Goal: Task Accomplishment & Management: Manage account settings

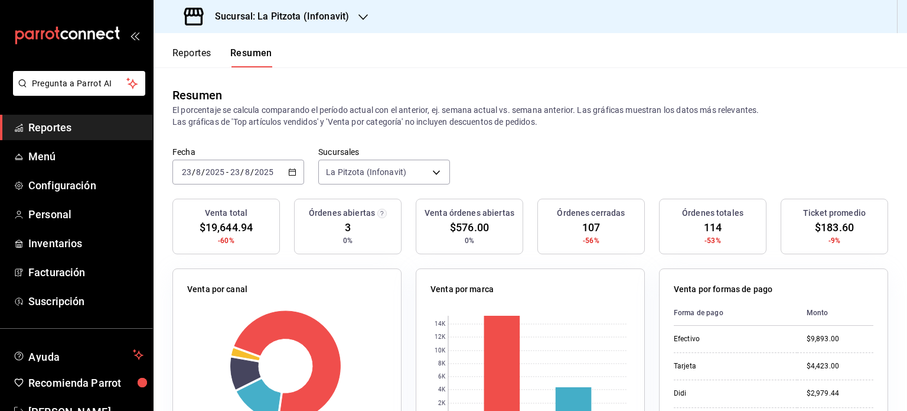
click at [255, 49] on button "Resumen" at bounding box center [251, 57] width 42 height 20
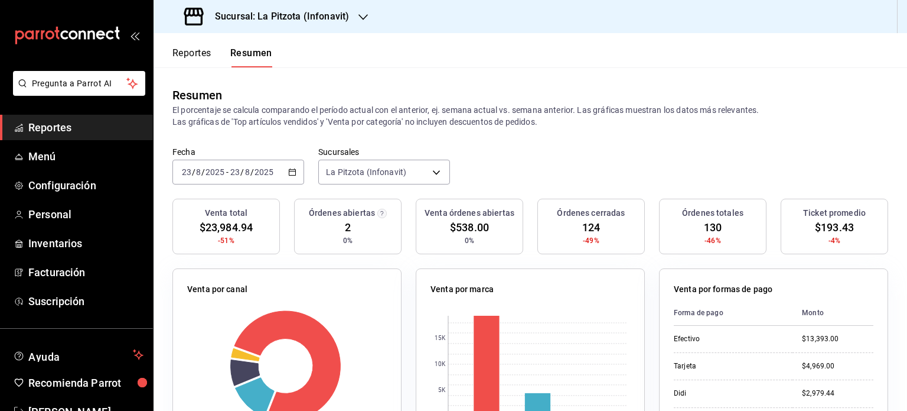
click at [360, 17] on icon "button" at bounding box center [363, 17] width 9 height 6
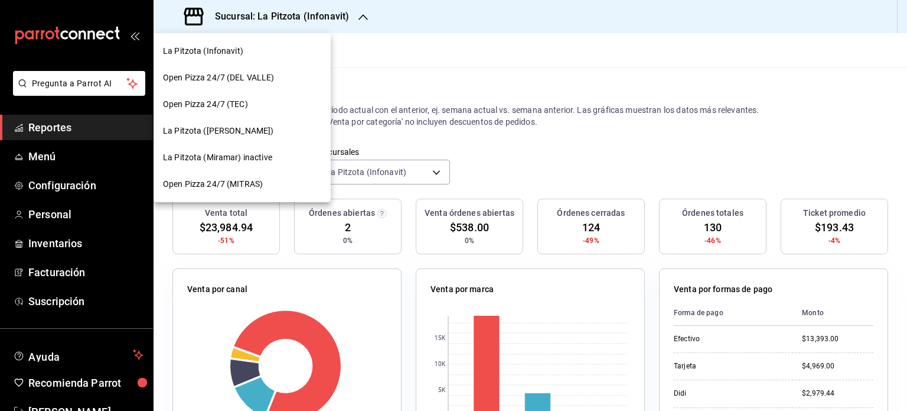
click at [234, 126] on span "La Pitzota (Obregón)" at bounding box center [218, 131] width 110 height 12
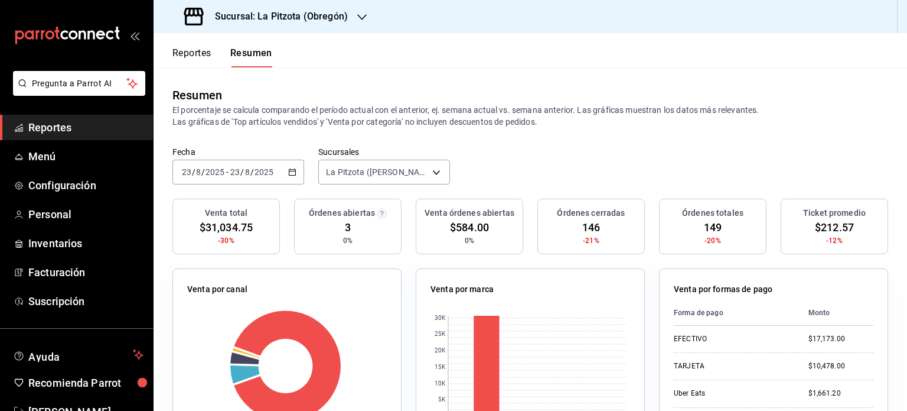
click at [354, 17] on div "Sucursal: La Pitzota (Obregón)" at bounding box center [267, 16] width 209 height 33
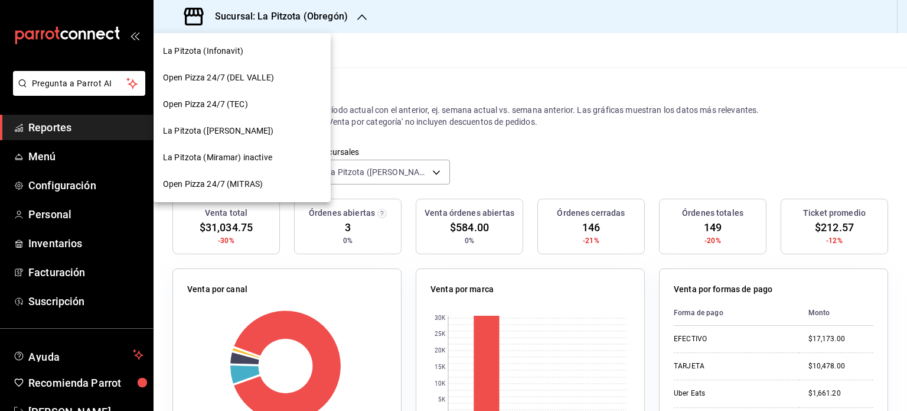
click at [109, 401] on div at bounding box center [453, 205] width 907 height 411
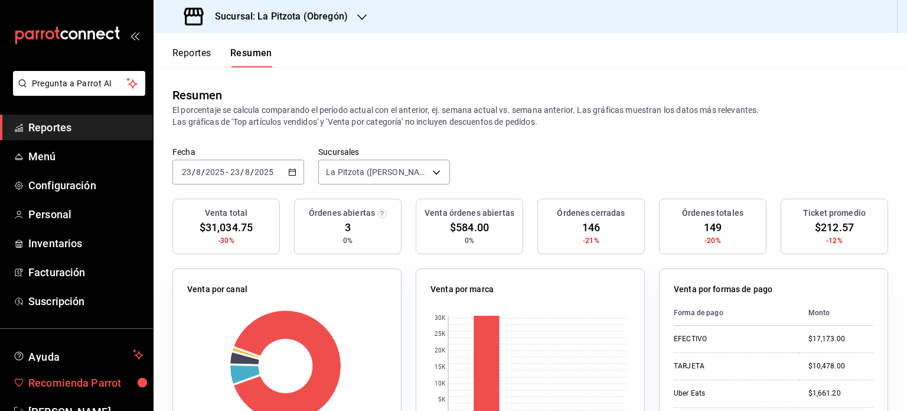
scroll to position [35, 0]
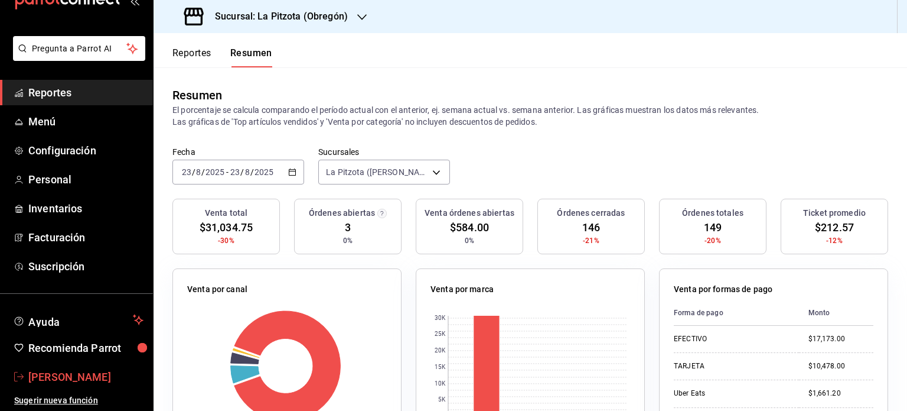
click at [101, 377] on span "[PERSON_NAME]" at bounding box center [85, 377] width 115 height 16
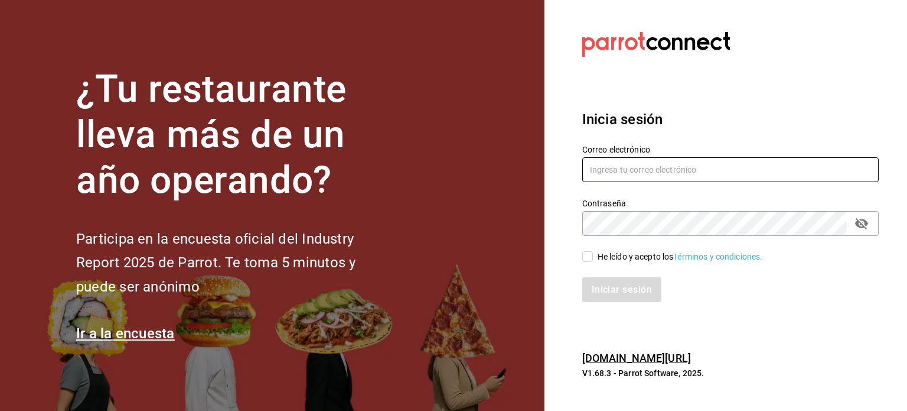
click at [623, 171] on input "text" at bounding box center [730, 169] width 297 height 25
type input "jesusd.miramar@gmail.com"
click at [589, 255] on input "He leído y acepto los Términos y condiciones." at bounding box center [587, 256] width 11 height 11
checkbox input "true"
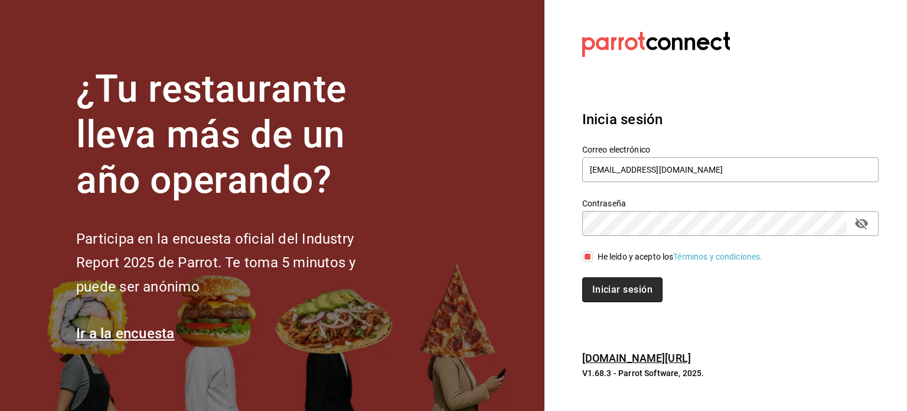
click at [607, 286] on button "Iniciar sesión" at bounding box center [622, 289] width 80 height 25
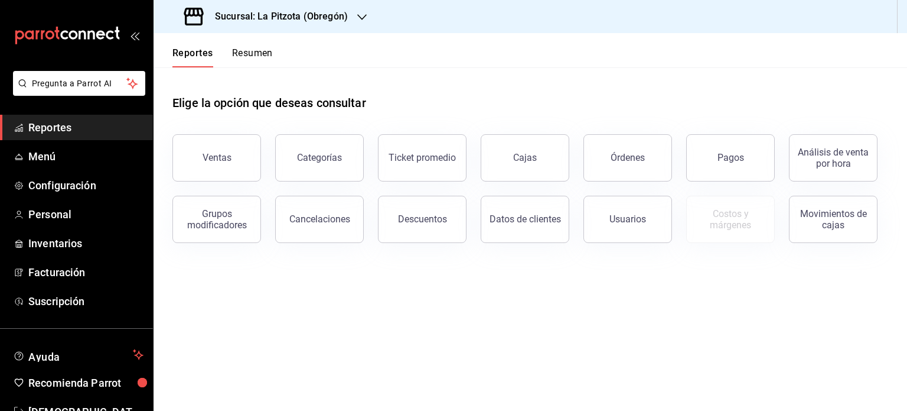
click at [248, 51] on button "Resumen" at bounding box center [252, 57] width 41 height 20
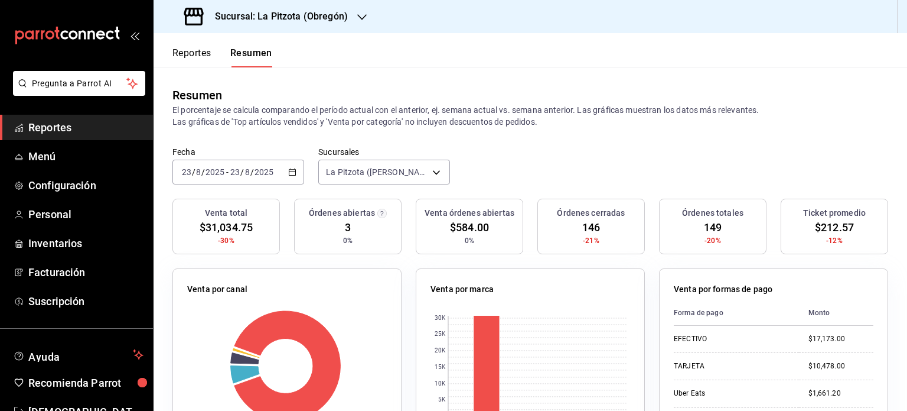
click at [357, 19] on icon "button" at bounding box center [361, 16] width 9 height 9
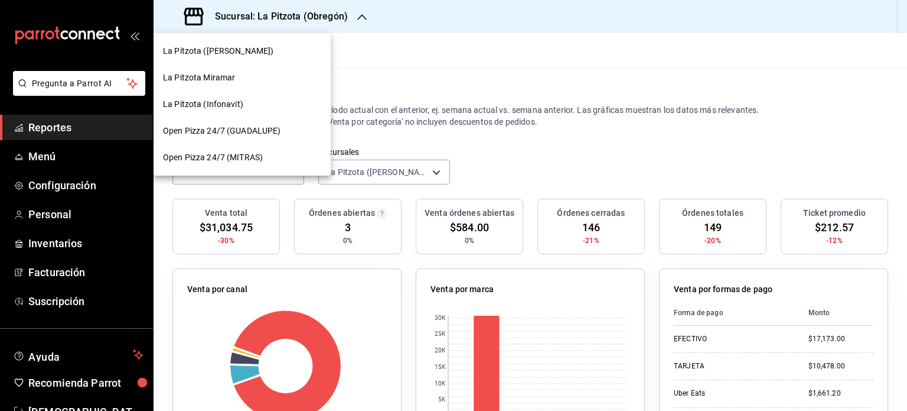
click at [235, 76] on div "La Pitzota Miramar" at bounding box center [242, 77] width 158 height 12
